Goal: Download file/media

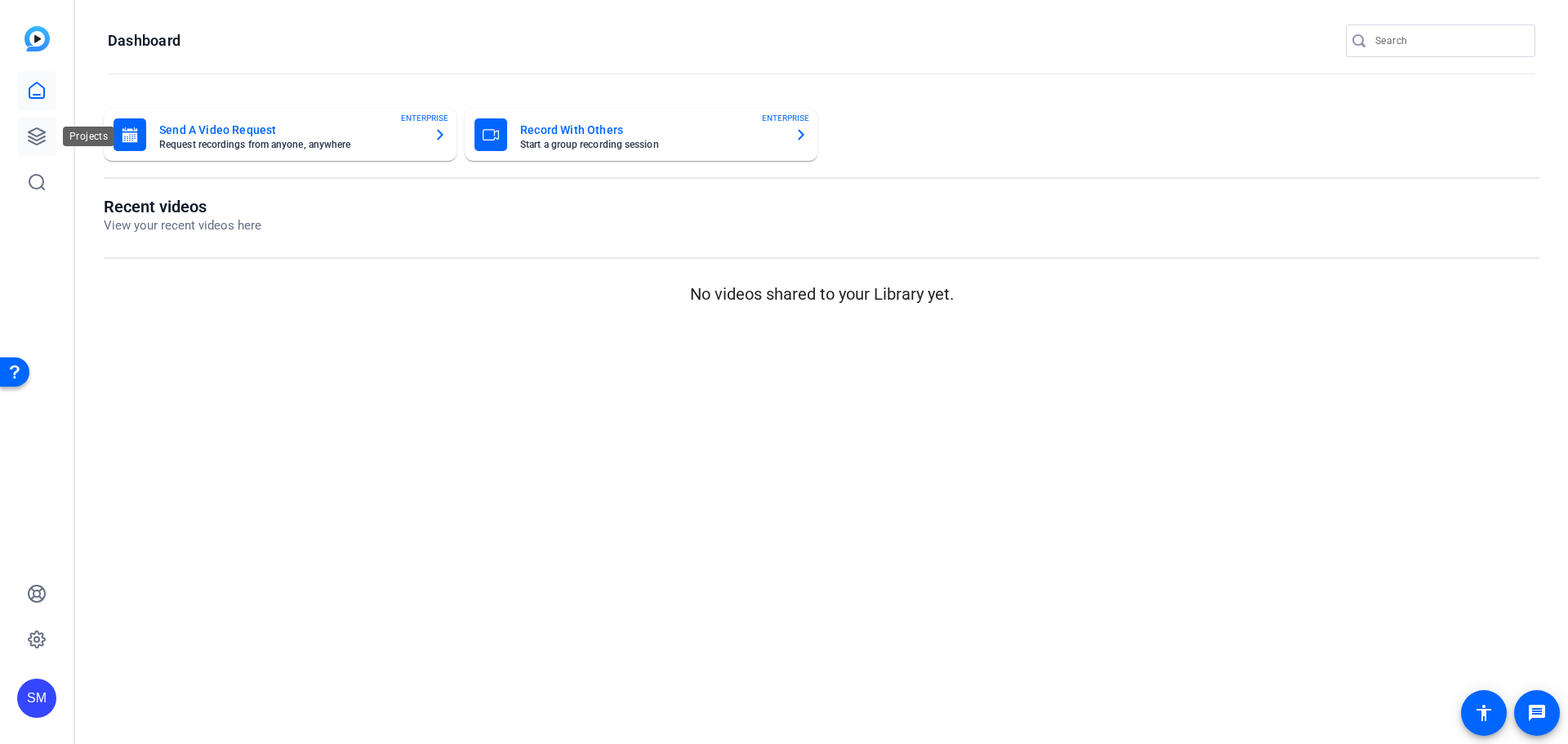
click at [27, 135] on icon at bounding box center [36, 137] width 20 height 20
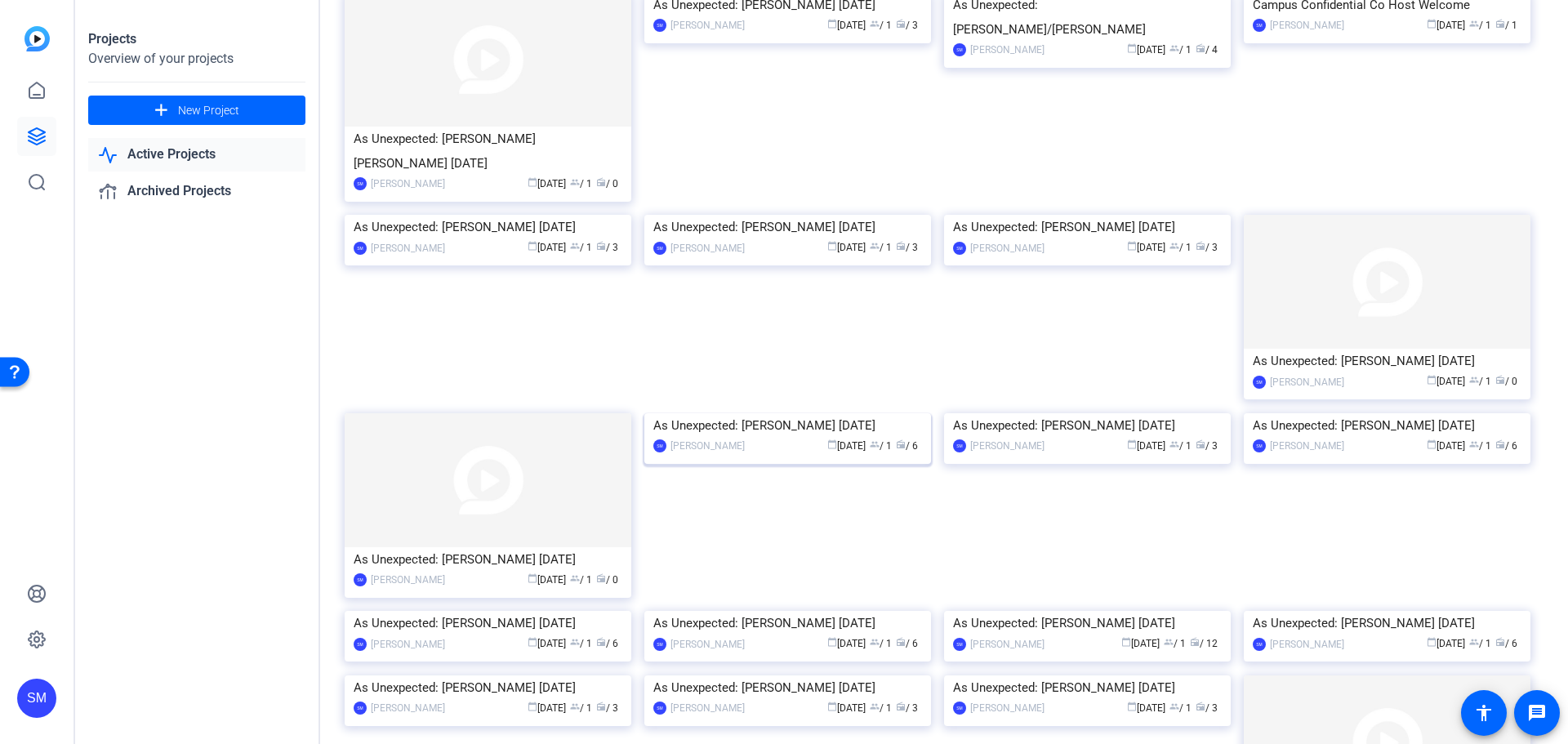
scroll to position [326, 0]
click at [989, 239] on div "As Unexpected: [PERSON_NAME] [DATE]" at bounding box center [1087, 226] width 269 height 25
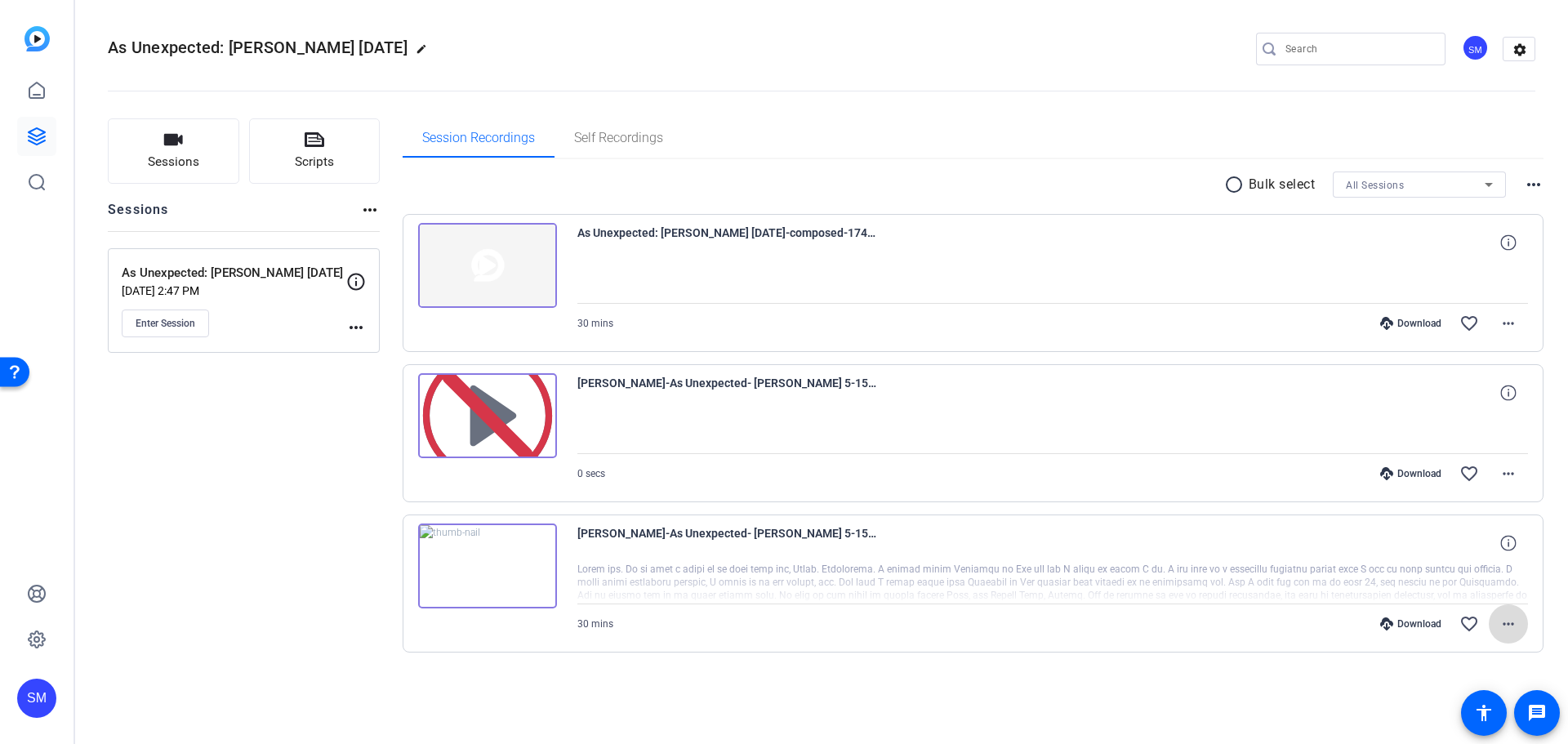
click at [1515, 628] on mat-icon "more_horiz" at bounding box center [1509, 624] width 20 height 20
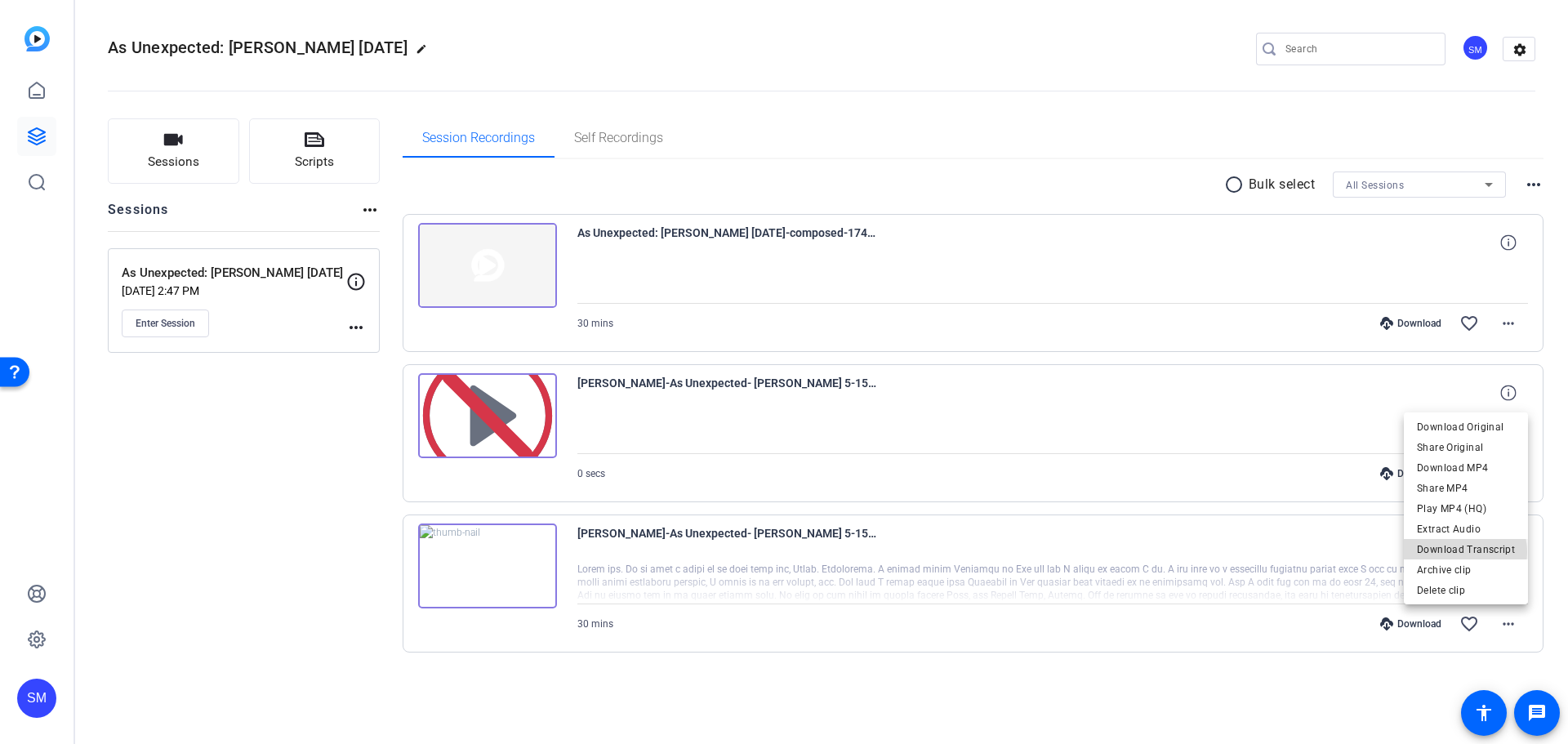
click at [1463, 552] on span "Download Transcript" at bounding box center [1466, 550] width 98 height 20
